Goal: Information Seeking & Learning: Learn about a topic

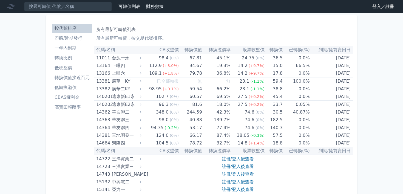
click at [78, 48] on li "一年內到期" at bounding box center [71, 48] width 39 height 7
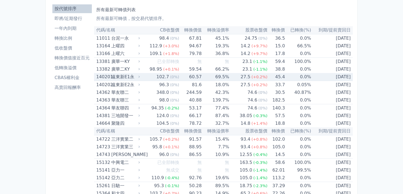
scroll to position [21, 0]
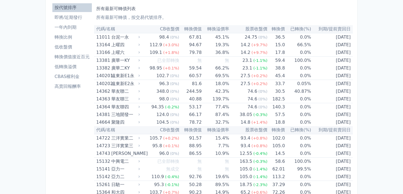
click at [69, 27] on li "一年內到期" at bounding box center [71, 27] width 39 height 7
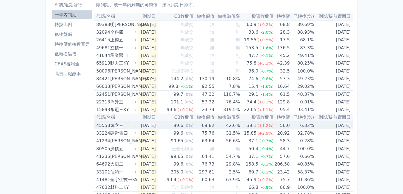
scroll to position [32, 0]
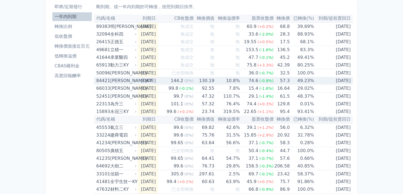
click at [289, 83] on td "57.3" at bounding box center [281, 81] width 16 height 8
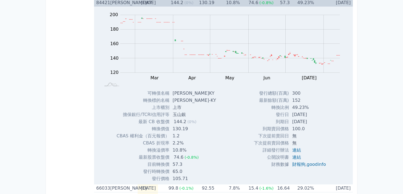
scroll to position [124, 0]
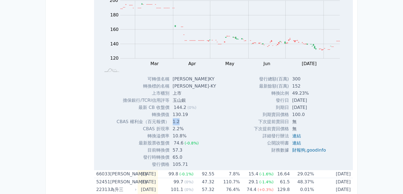
drag, startPoint x: 174, startPoint y: 122, endPoint x: 182, endPoint y: 122, distance: 8.2
click at [182, 122] on td "1.2" at bounding box center [194, 121] width 51 height 7
drag, startPoint x: 174, startPoint y: 114, endPoint x: 186, endPoint y: 114, distance: 12.1
click at [186, 114] on td "130.19" at bounding box center [194, 114] width 51 height 7
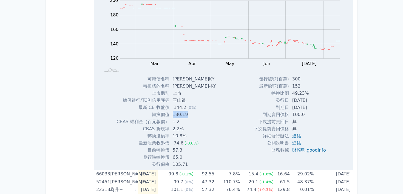
click at [186, 114] on td "130.19" at bounding box center [194, 114] width 51 height 7
drag, startPoint x: 174, startPoint y: 150, endPoint x: 186, endPoint y: 158, distance: 14.7
click at [183, 158] on tbody "可轉債名稱 威宏一KY 轉換標的名稱 威宏-KY 上市櫃別 上市 擔保銀行/TCRI信用評等 玉山銀 最新 CB 收盤價 144.2 (0%) 轉換價值 13…" at bounding box center [168, 122] width 104 height 93
click at [187, 158] on td "65.0" at bounding box center [194, 157] width 51 height 7
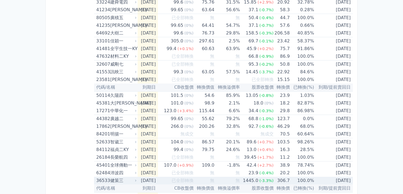
scroll to position [312, 0]
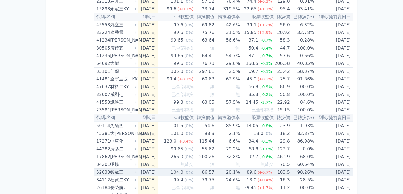
click at [120, 172] on div "智崴三" at bounding box center [122, 173] width 25 height 8
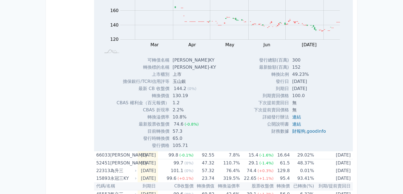
scroll to position [0, 0]
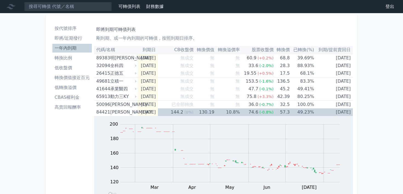
click at [73, 29] on li "按代號排序" at bounding box center [71, 28] width 39 height 7
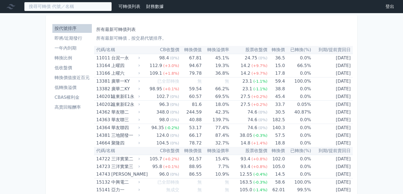
click at [83, 5] on input at bounding box center [68, 6] width 88 height 9
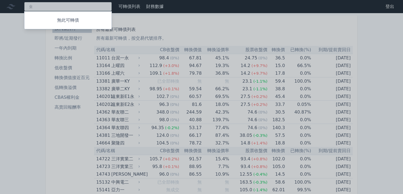
type input "至"
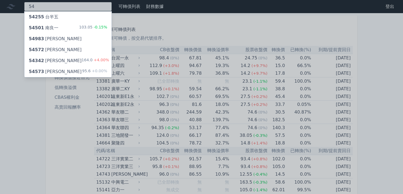
type input "5"
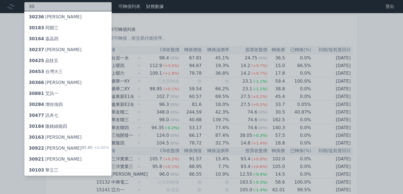
type input "3"
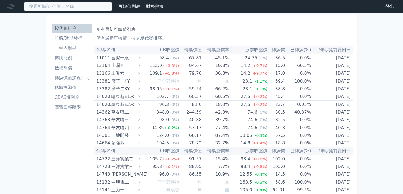
click at [70, 9] on input at bounding box center [68, 6] width 88 height 9
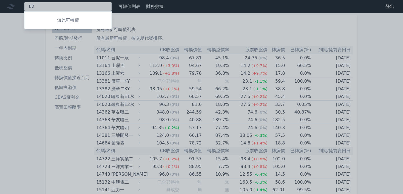
type input "6"
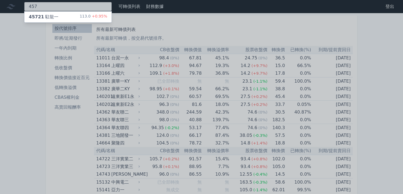
type input "457"
click at [58, 18] on div "45721 駐龍一 113.0 +0.95%" at bounding box center [67, 17] width 87 height 11
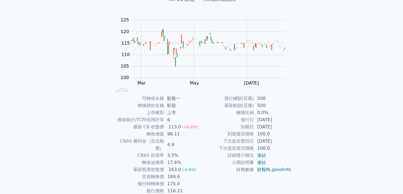
scroll to position [59, 0]
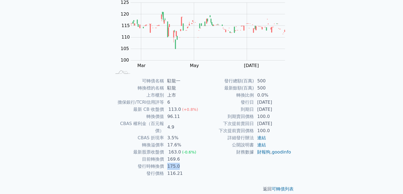
drag, startPoint x: 167, startPoint y: 160, endPoint x: 181, endPoint y: 160, distance: 13.2
click at [181, 163] on td "175.0" at bounding box center [183, 166] width 38 height 7
drag, startPoint x: 167, startPoint y: 167, endPoint x: 188, endPoint y: 167, distance: 20.3
click at [188, 170] on td "116.21" at bounding box center [183, 173] width 38 height 7
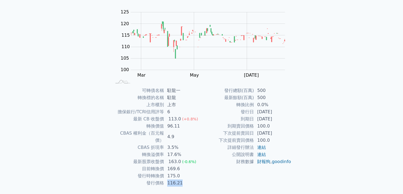
scroll to position [50, 0]
click at [166, 166] on td "169.6" at bounding box center [183, 169] width 38 height 7
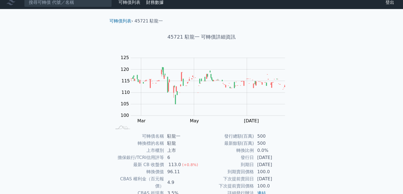
scroll to position [0, 0]
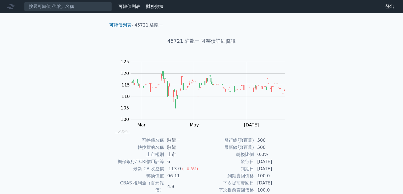
click at [9, 4] on icon at bounding box center [11, 6] width 9 height 9
click at [33, 41] on div "可轉債列表 財務數據 可轉債列表 財務數據 登出 登出 可轉債列表 › 45721 駐龍一 45721 駐龍一 可轉債詳細資訊 Zoom Out 100 90…" at bounding box center [201, 130] width 403 height 261
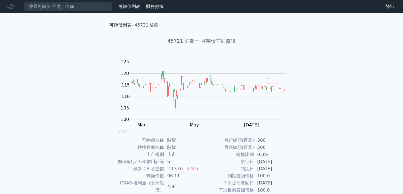
click at [127, 26] on link "可轉債列表" at bounding box center [120, 24] width 22 height 5
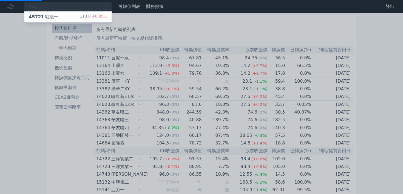
click at [78, 56] on div at bounding box center [201, 97] width 403 height 194
